Goal: Information Seeking & Learning: Learn about a topic

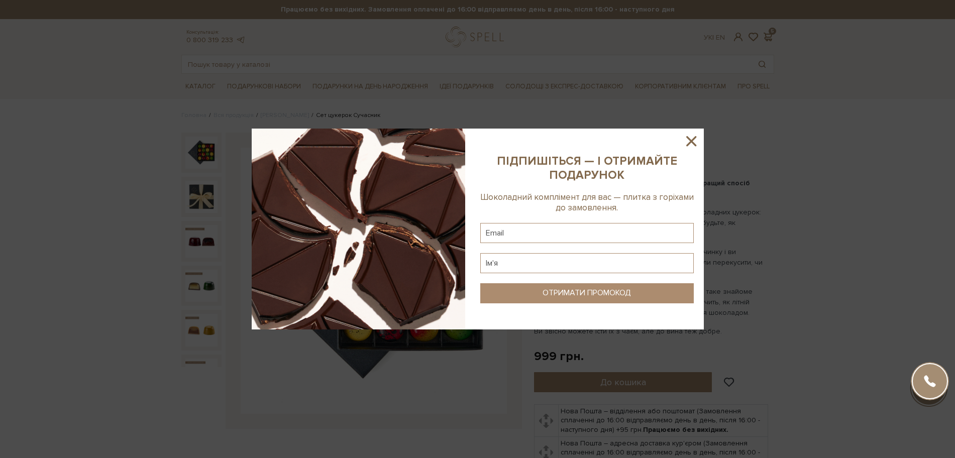
click at [687, 143] on icon at bounding box center [691, 141] width 17 height 17
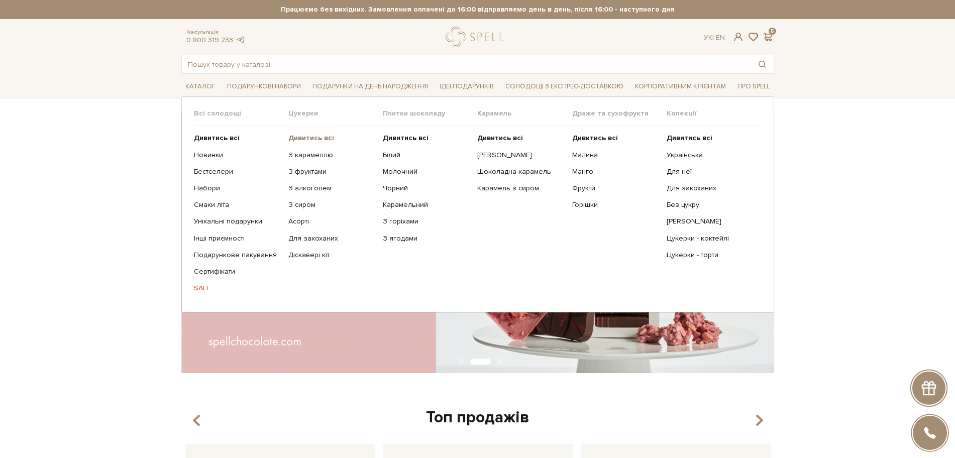
click at [305, 134] on ul "Дивитись всі З карамеллю З фруктами З алкоголем З сиром Асорті" at bounding box center [336, 213] width 94 height 174
click at [303, 114] on span "Цукерки" at bounding box center [336, 113] width 94 height 9
click at [298, 136] on b "Дивитись всі" at bounding box center [312, 138] width 46 height 9
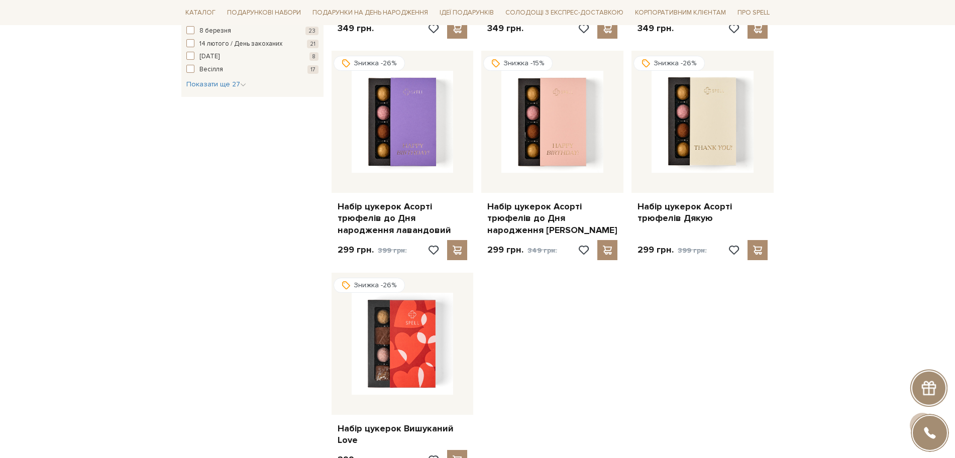
scroll to position [1131, 0]
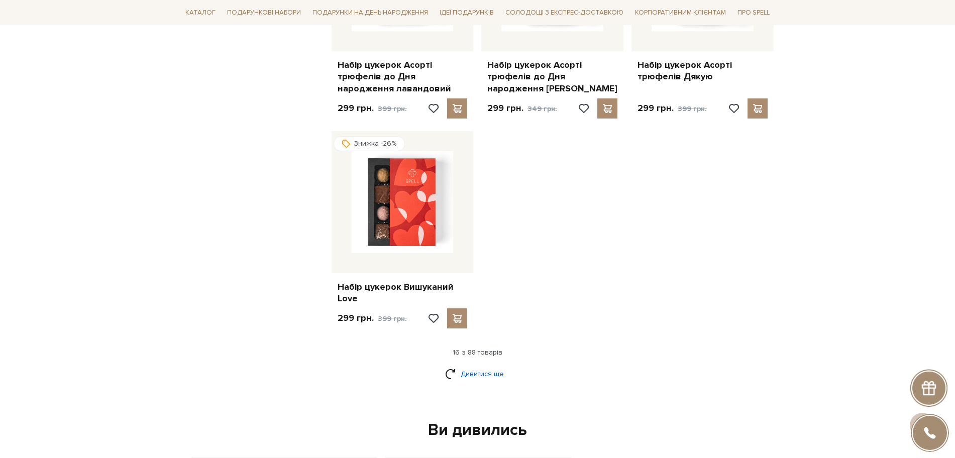
click at [464, 379] on link "Дивитися ще" at bounding box center [477, 374] width 65 height 18
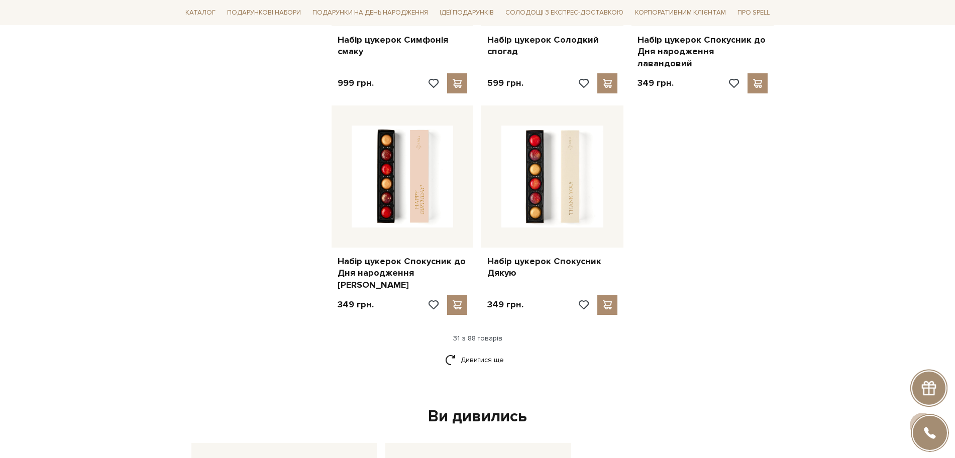
scroll to position [2387, 0]
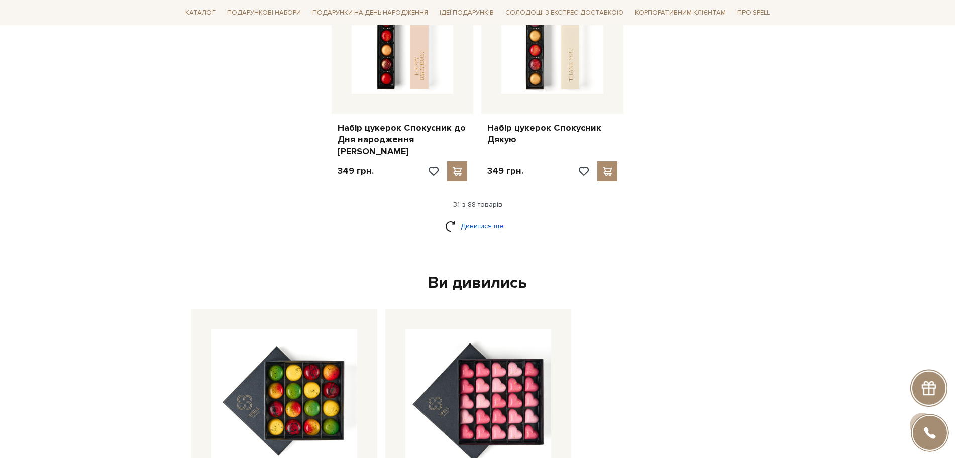
click at [468, 218] on link "Дивитися ще" at bounding box center [477, 227] width 65 height 18
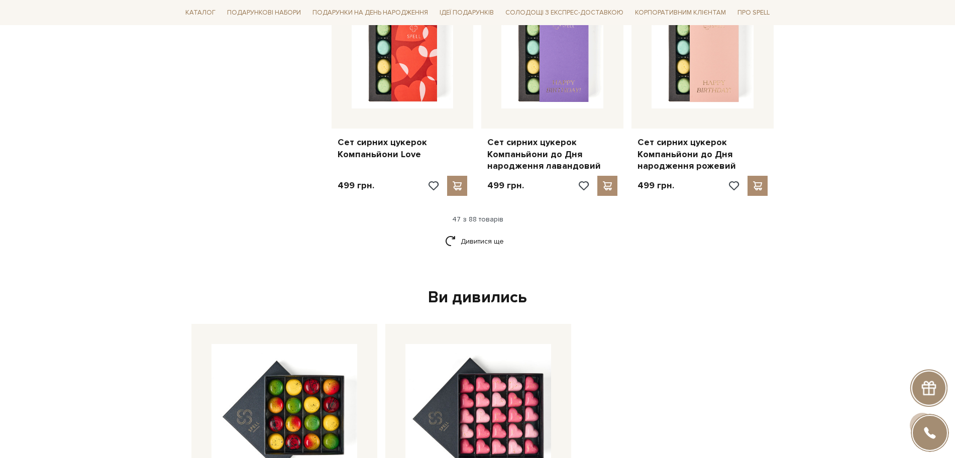
scroll to position [3707, 0]
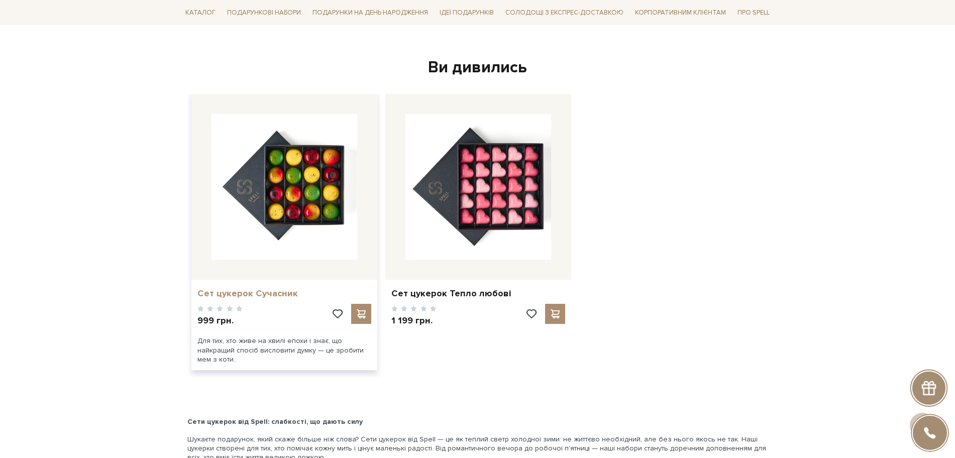
click at [261, 288] on link "Сет цукерок Сучасник" at bounding box center [285, 294] width 174 height 12
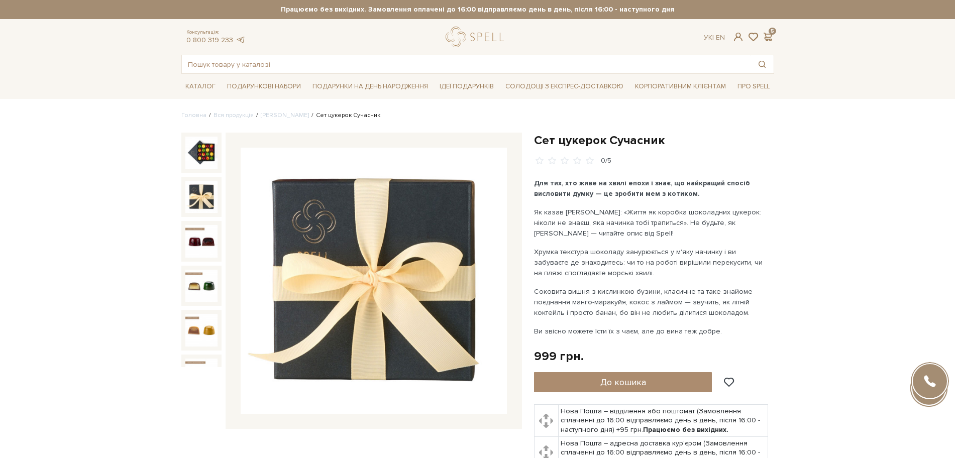
click at [201, 196] on img at bounding box center [201, 197] width 32 height 32
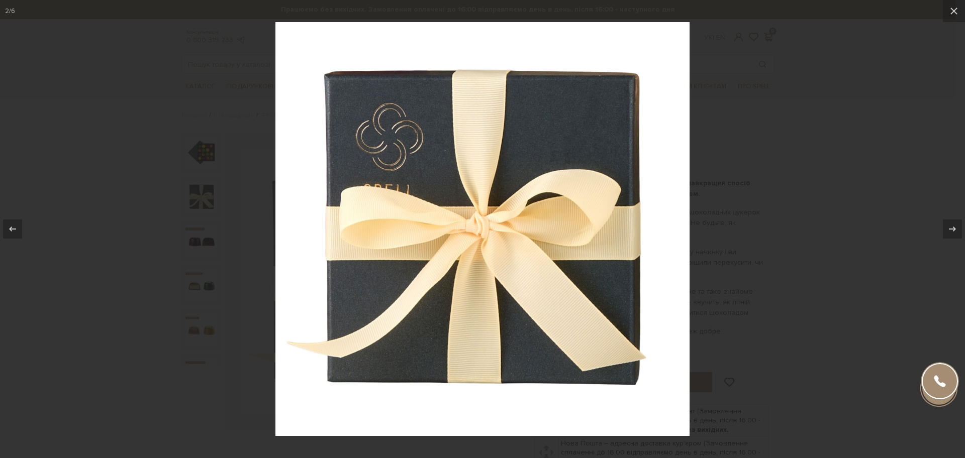
click at [201, 196] on div at bounding box center [482, 229] width 965 height 458
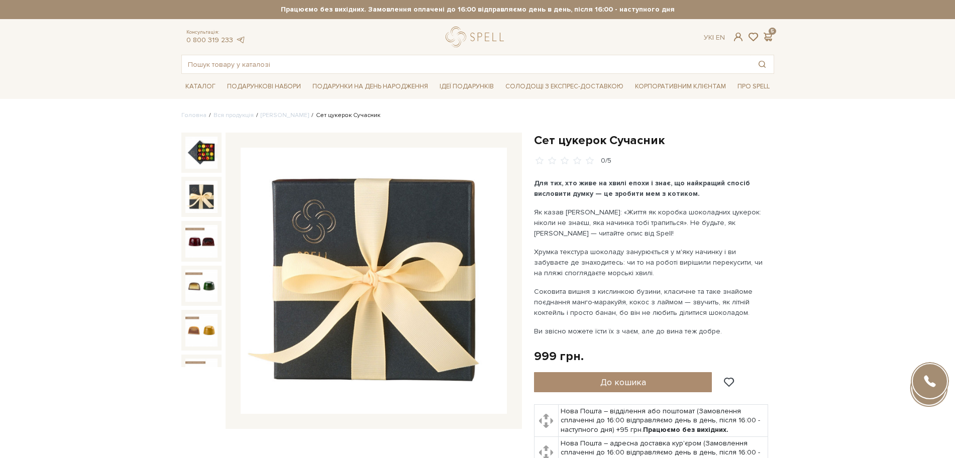
click at [201, 196] on img at bounding box center [201, 197] width 32 height 32
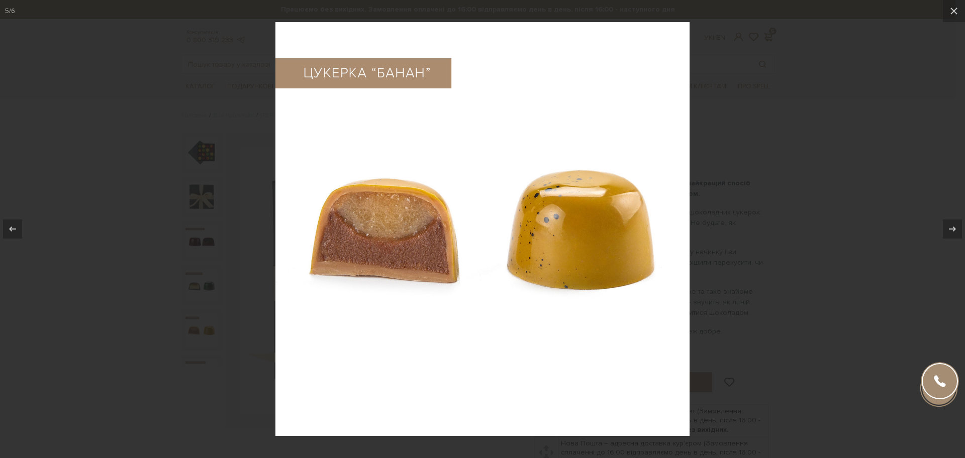
drag, startPoint x: 512, startPoint y: 209, endPoint x: 835, endPoint y: 210, distance: 323.7
click at [835, 210] on div at bounding box center [482, 229] width 965 height 458
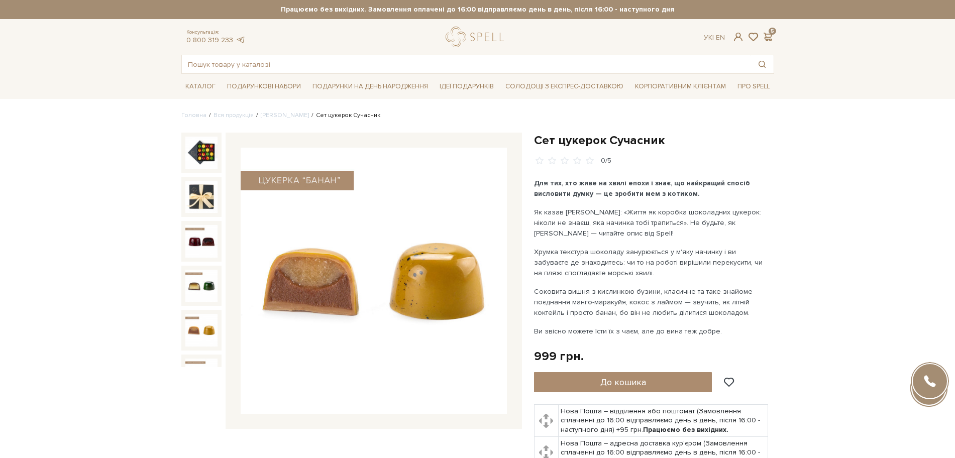
click at [204, 319] on img at bounding box center [201, 330] width 32 height 32
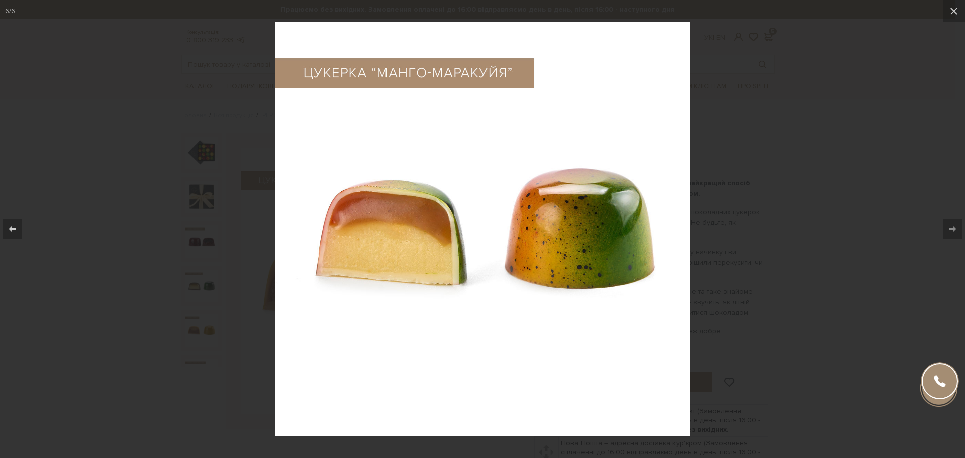
click at [516, 215] on img at bounding box center [482, 229] width 414 height 414
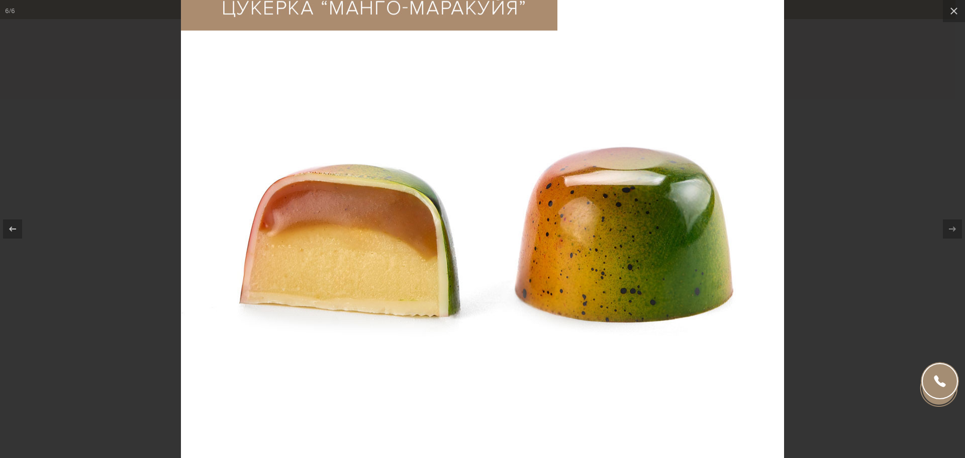
click at [516, 215] on img at bounding box center [482, 235] width 603 height 603
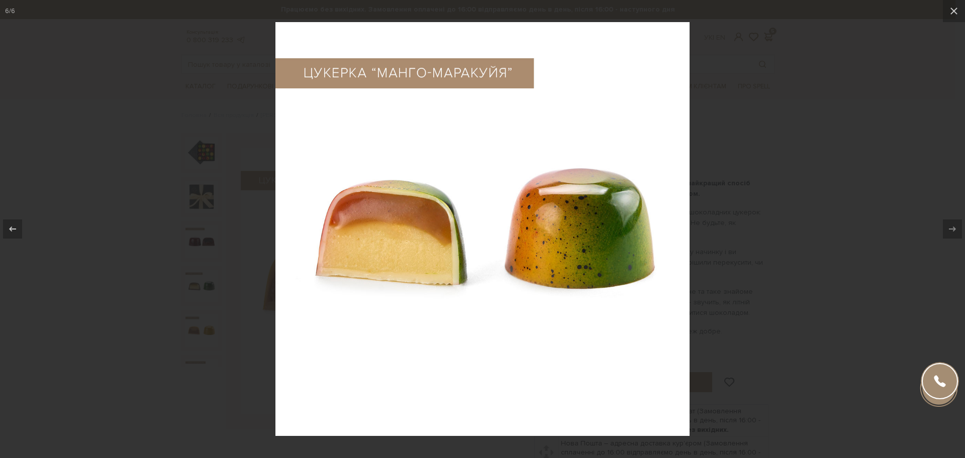
click at [855, 198] on div at bounding box center [482, 229] width 965 height 458
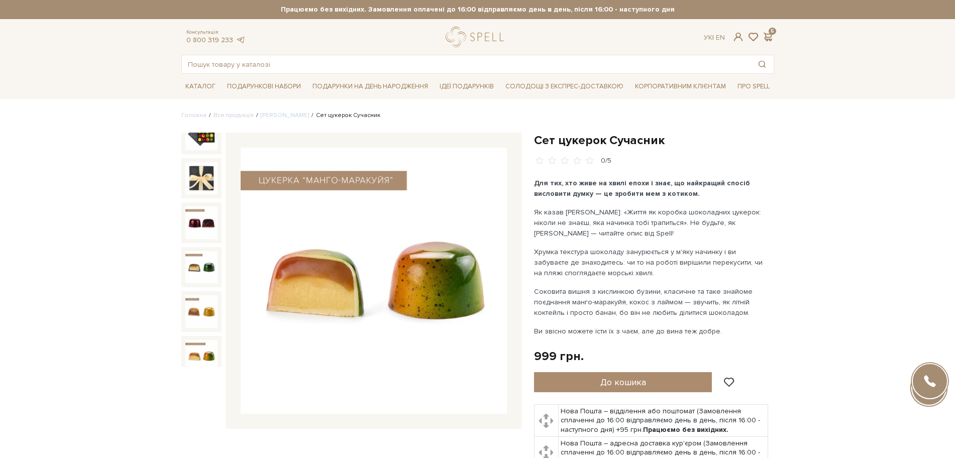
drag, startPoint x: 536, startPoint y: 181, endPoint x: 725, endPoint y: 333, distance: 242.0
click at [725, 333] on div "Для тих, хто живе на хвилі епохи і знає, що найкращий спосіб висловити думку — …" at bounding box center [652, 257] width 236 height 159
copy div "Для тих, хто живе на хвилі епохи і знає, що найкращий спосіб висловити думку — …"
drag, startPoint x: 536, startPoint y: 135, endPoint x: 677, endPoint y: 143, distance: 141.0
click at [677, 143] on h1 "Сет цукерок Сучасник" at bounding box center [654, 141] width 240 height 16
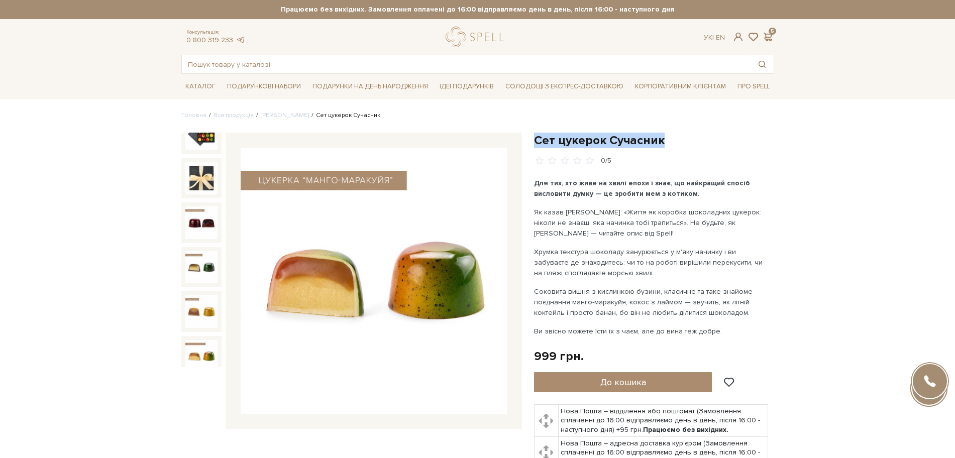
copy h1 "Сет цукерок Сучасник"
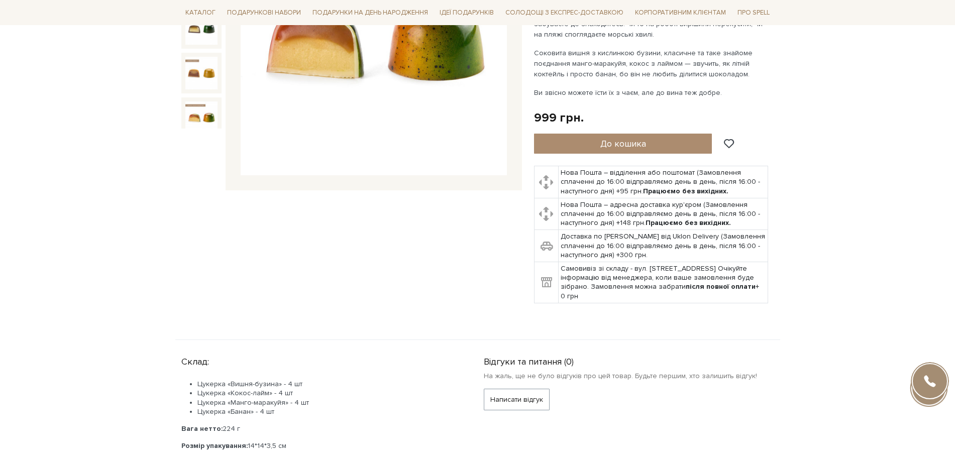
scroll to position [377, 0]
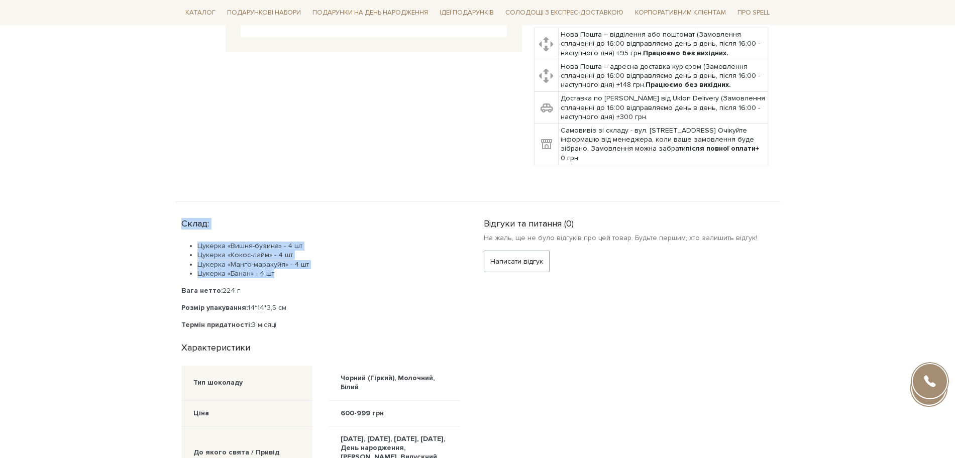
drag, startPoint x: 179, startPoint y: 218, endPoint x: 279, endPoint y: 277, distance: 115.9
click at [279, 277] on div "Склад: Цукерка «Вишня-бузина» - 4 шт Цукерка «Кокос-лайм» - 4 шт Цукерка «Манго…" at bounding box center [326, 410] width 303 height 392
copy div "Склад: Цукерка «Вишня-бузина» - 4 шт Цукерка «Кокос-лайм» - 4 шт Цукерка «Манго…"
